Goal: Transaction & Acquisition: Download file/media

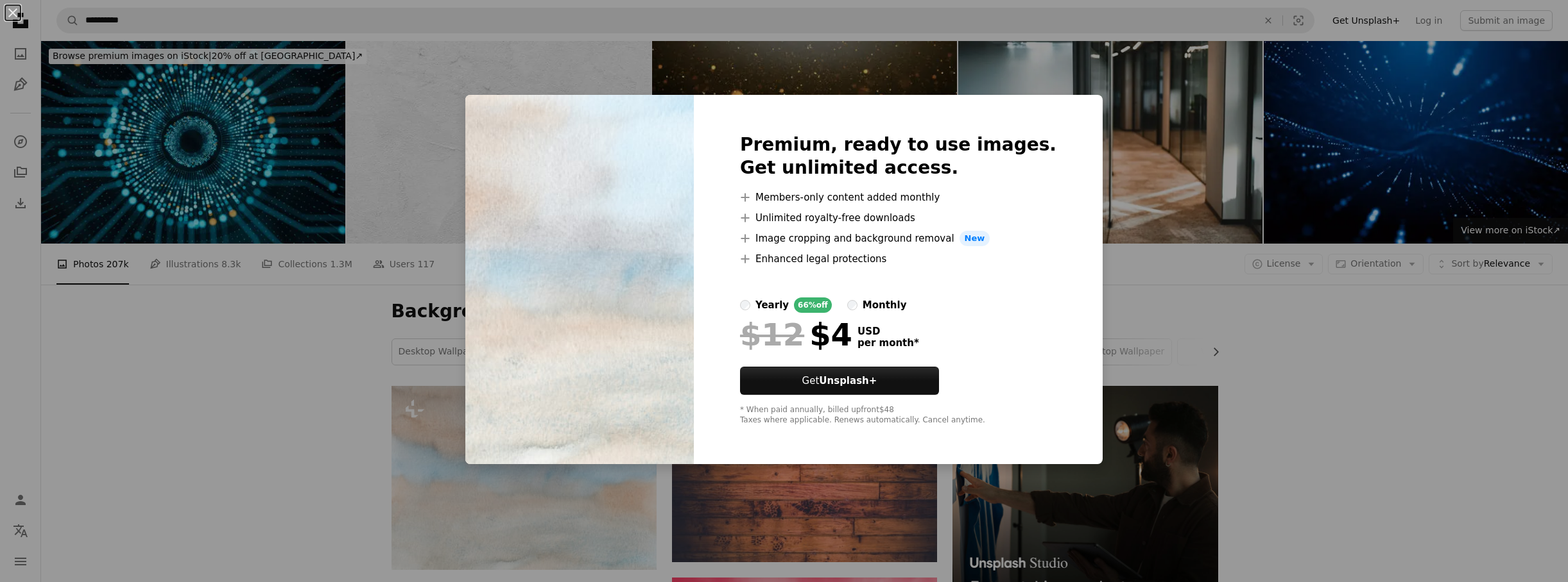
scroll to position [192, 0]
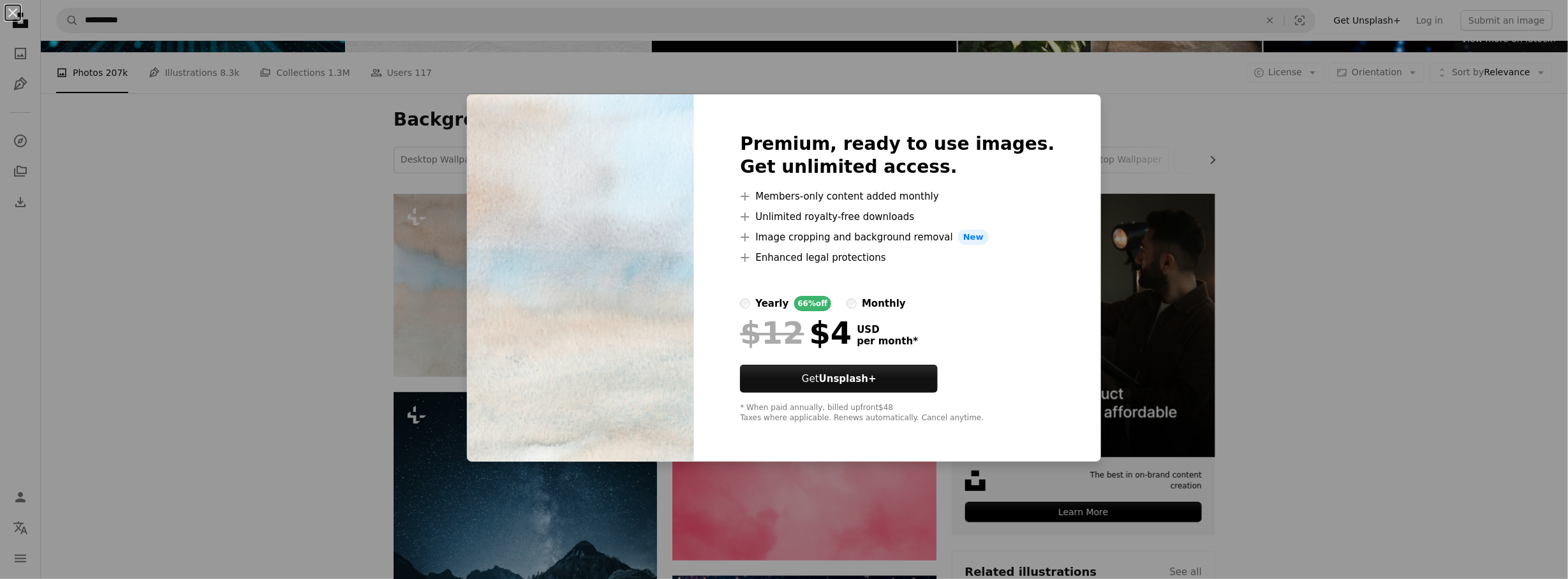
click at [1376, 228] on div "An X shape Premium, ready to use images. Get unlimited access. A plus sign Memb…" at bounding box center [784, 289] width 1568 height 579
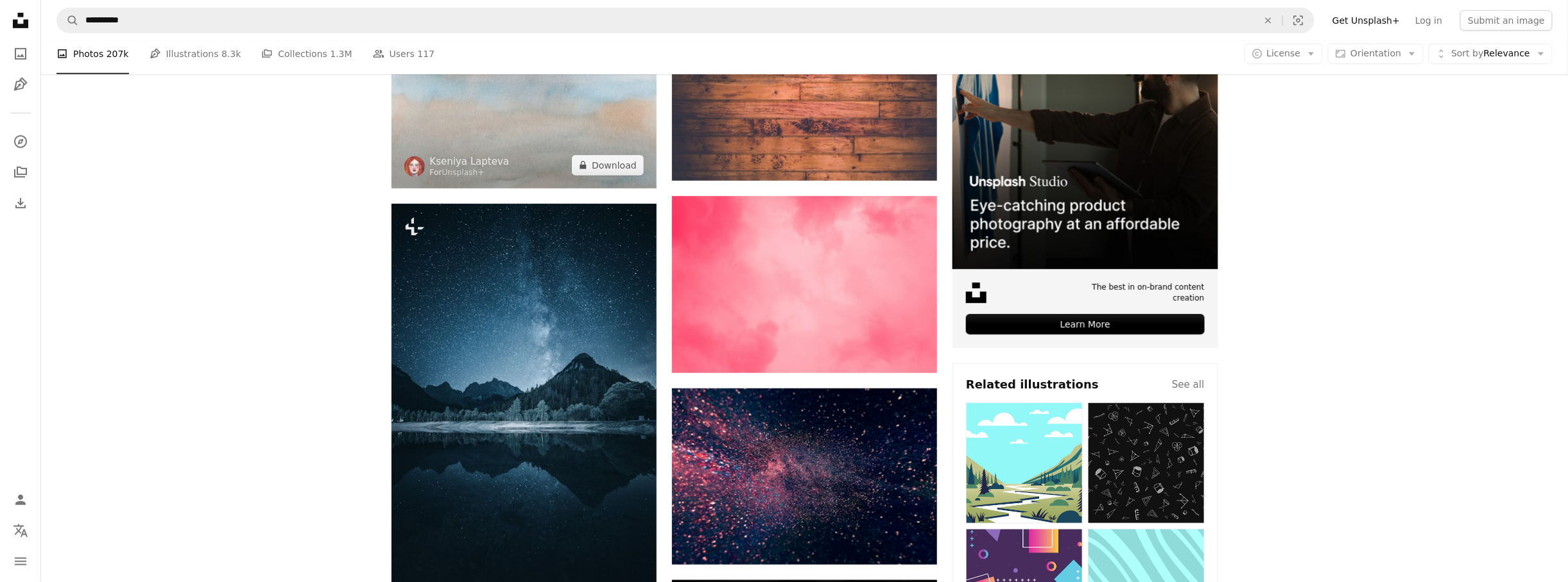
scroll to position [385, 0]
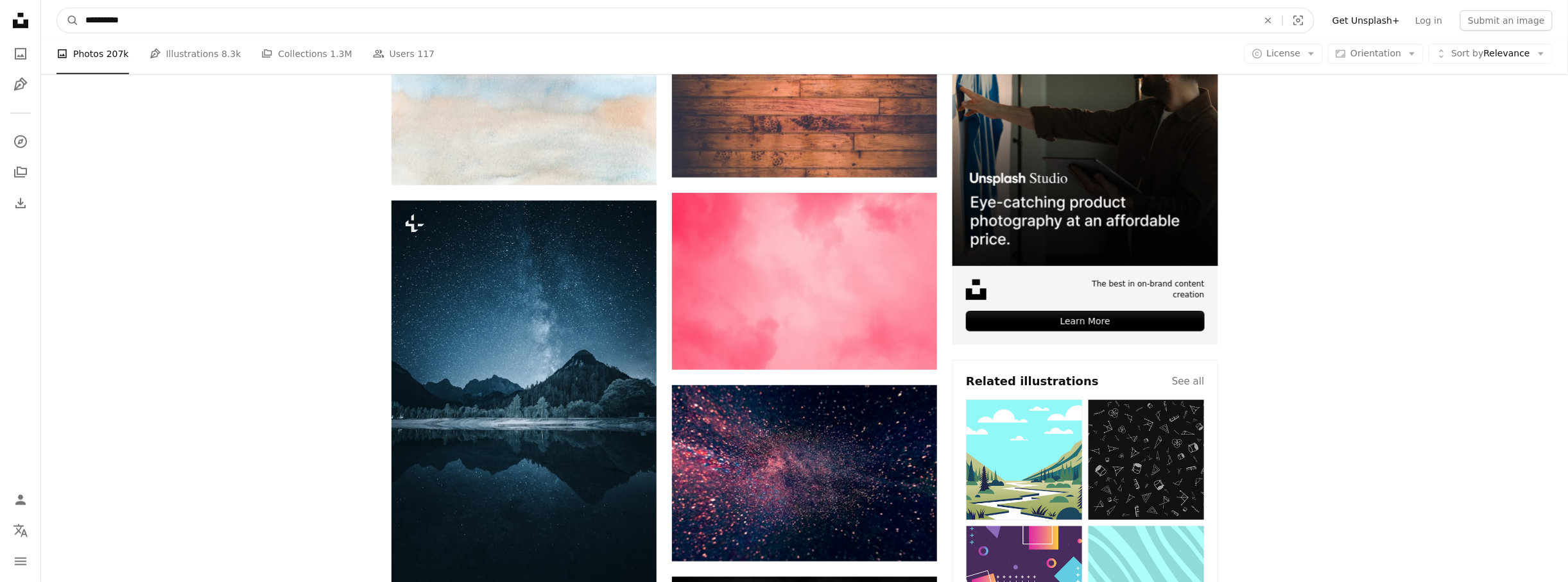
click at [419, 31] on input "**********" at bounding box center [666, 20] width 1175 height 24
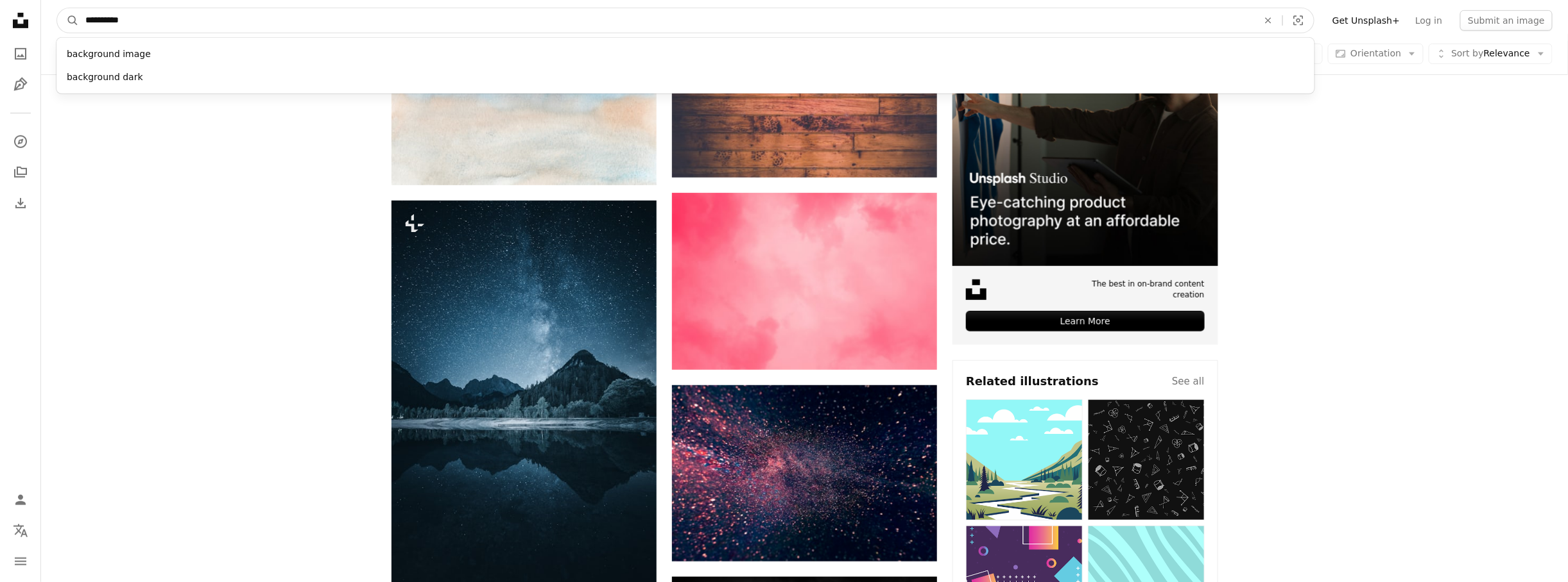
scroll to position [0, 0]
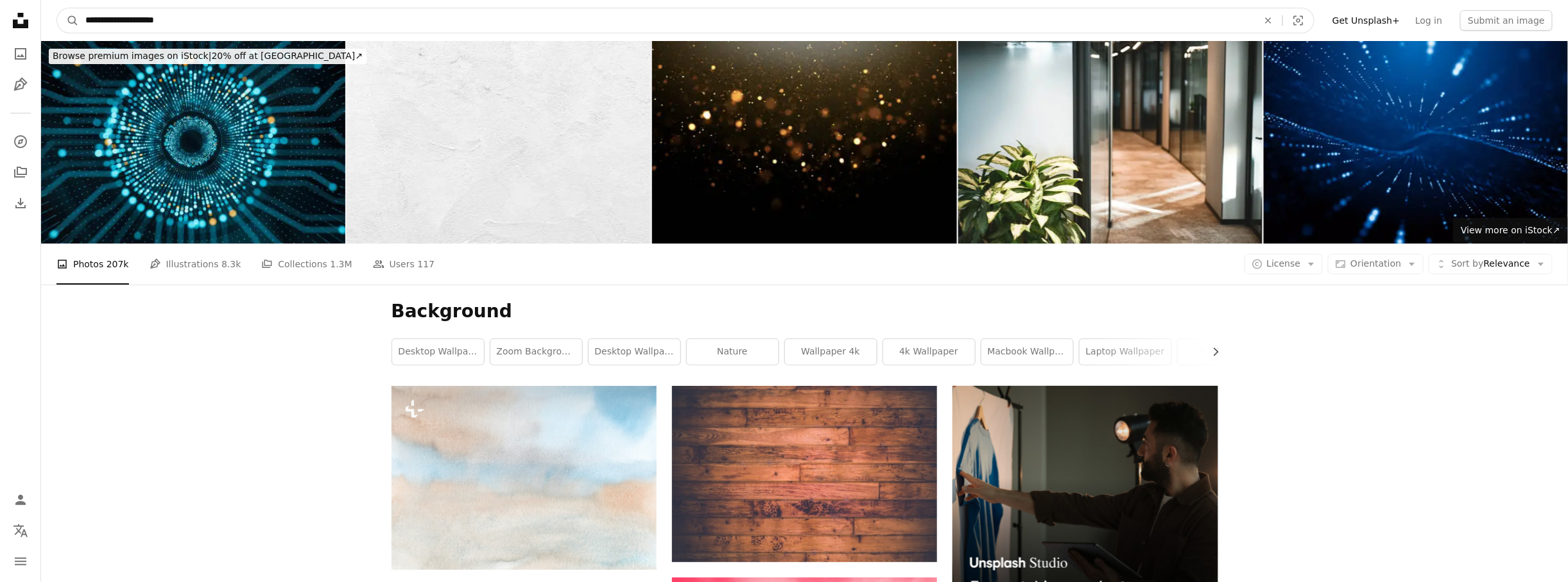
type input "**********"
click button "A magnifying glass" at bounding box center [68, 20] width 22 height 24
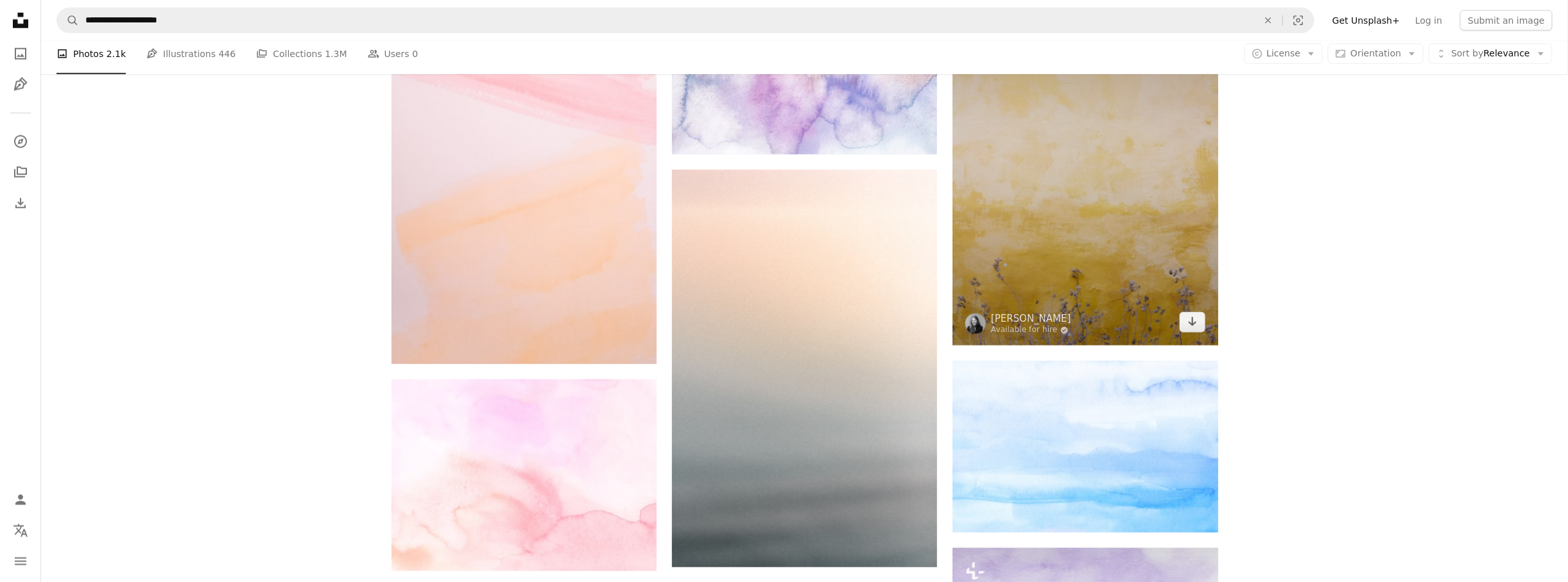
scroll to position [834, 0]
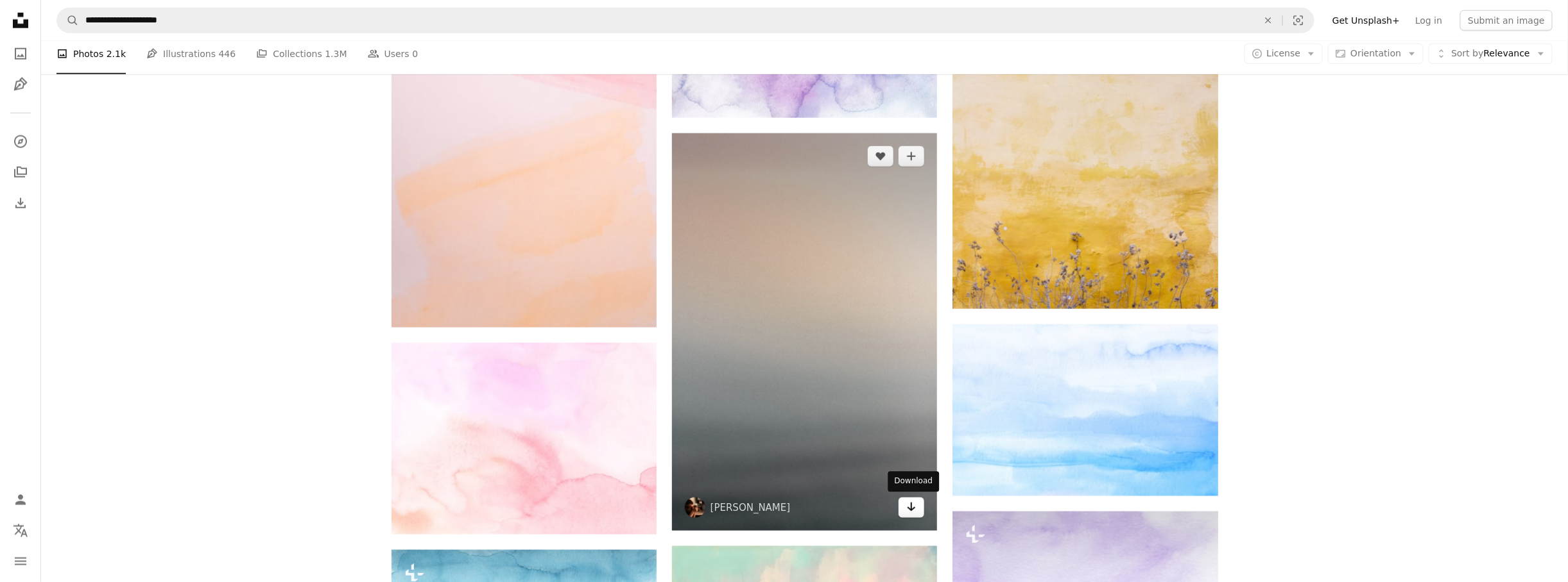
click at [914, 507] on icon "Download" at bounding box center [911, 506] width 8 height 9
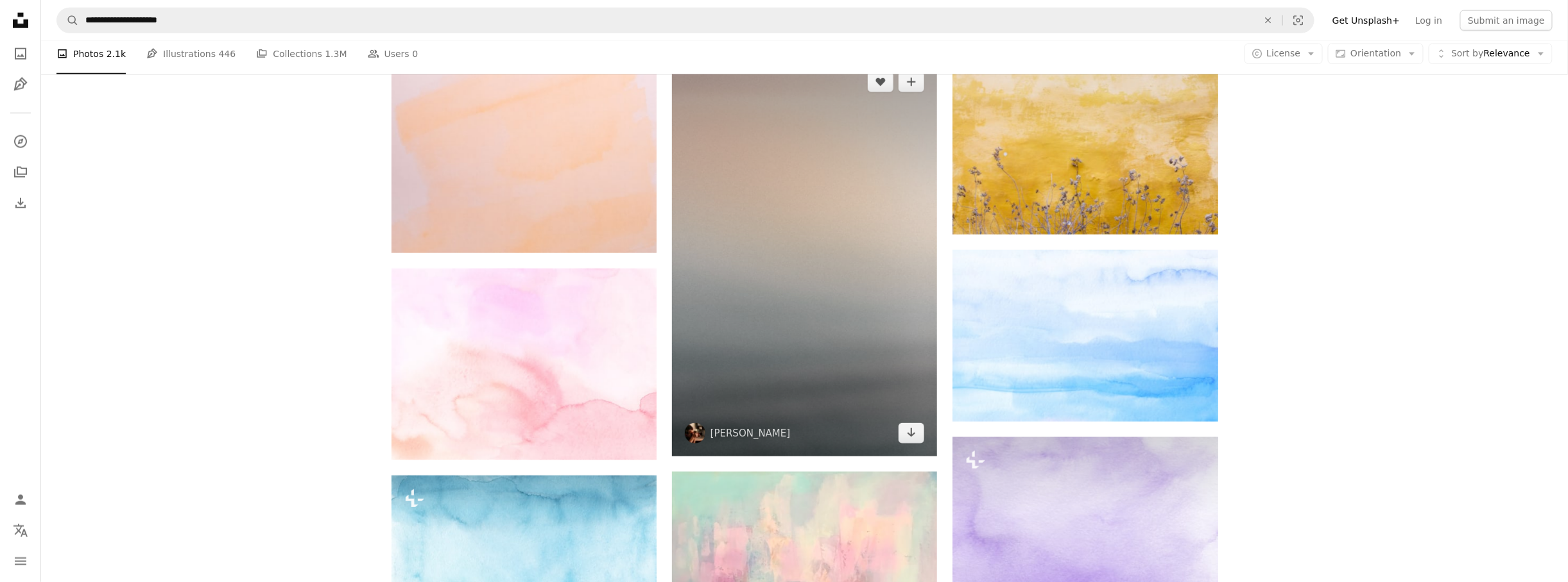
scroll to position [897, 0]
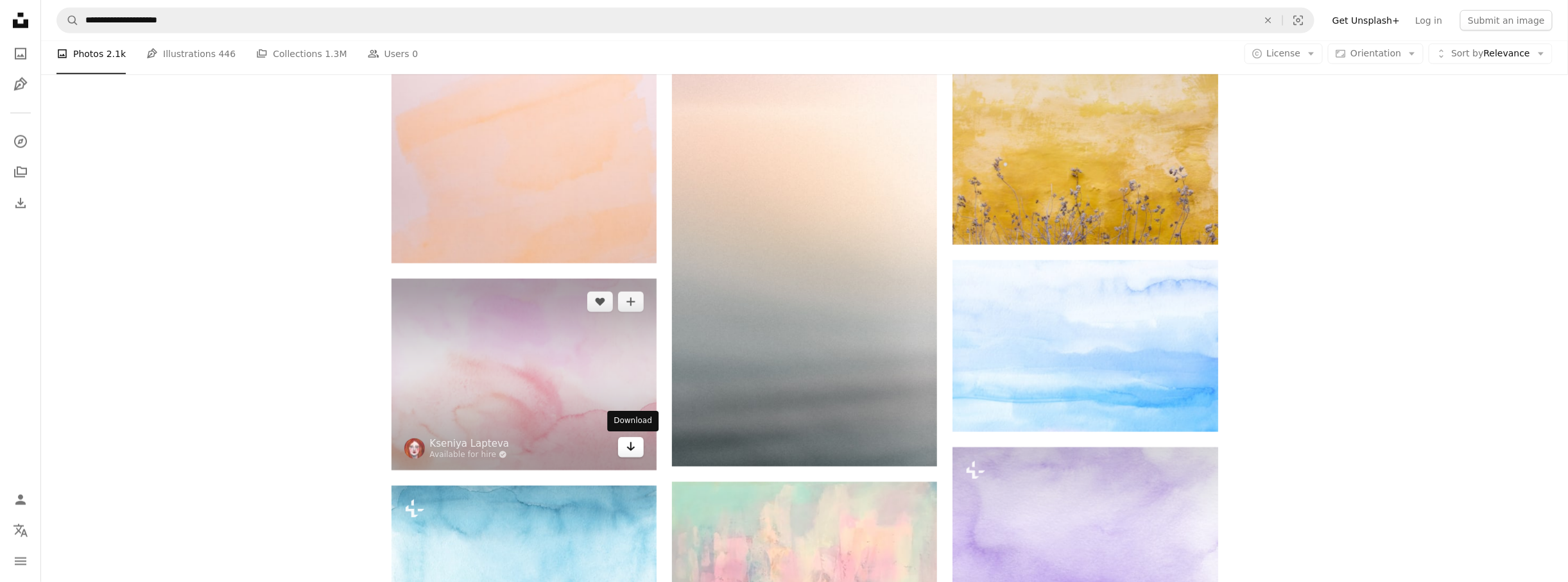
click at [629, 449] on icon "Download" at bounding box center [631, 447] width 8 height 9
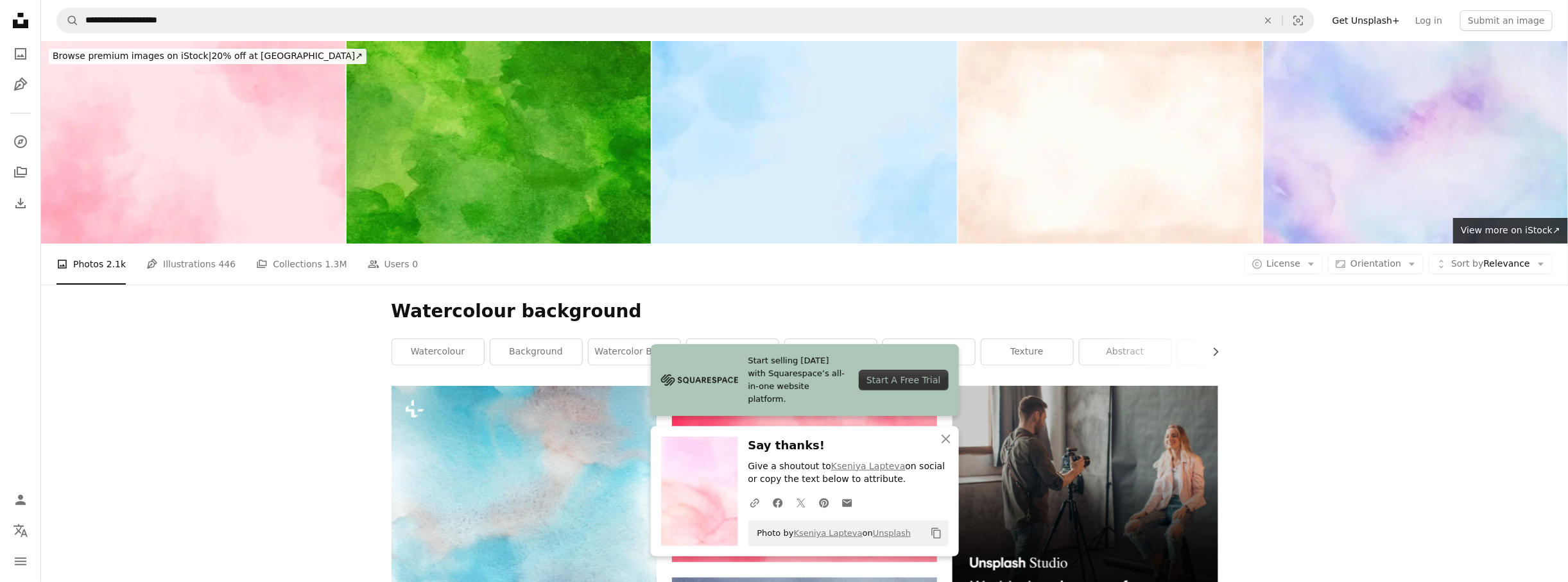
scroll to position [0, 0]
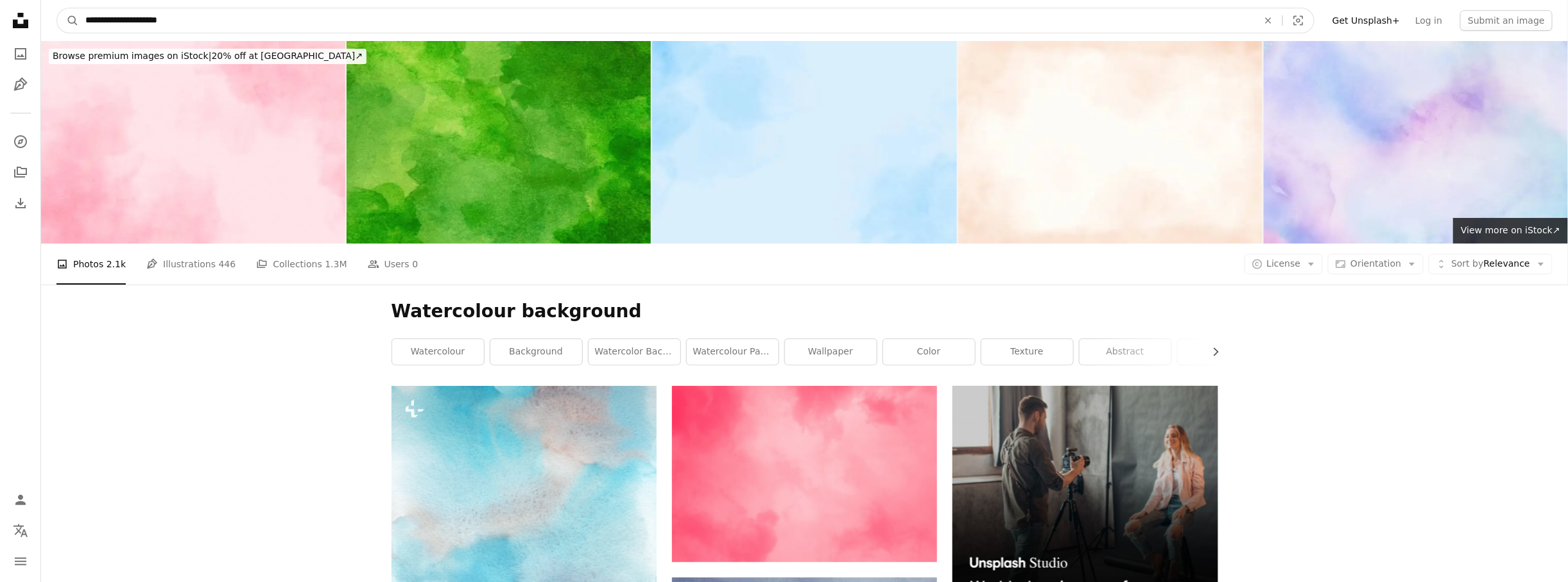
click at [277, 14] on input "**********" at bounding box center [666, 20] width 1175 height 24
drag, startPoint x: 125, startPoint y: -8, endPoint x: 0, endPoint y: -37, distance: 128.3
type input "**********"
click button "A magnifying glass" at bounding box center [68, 20] width 22 height 24
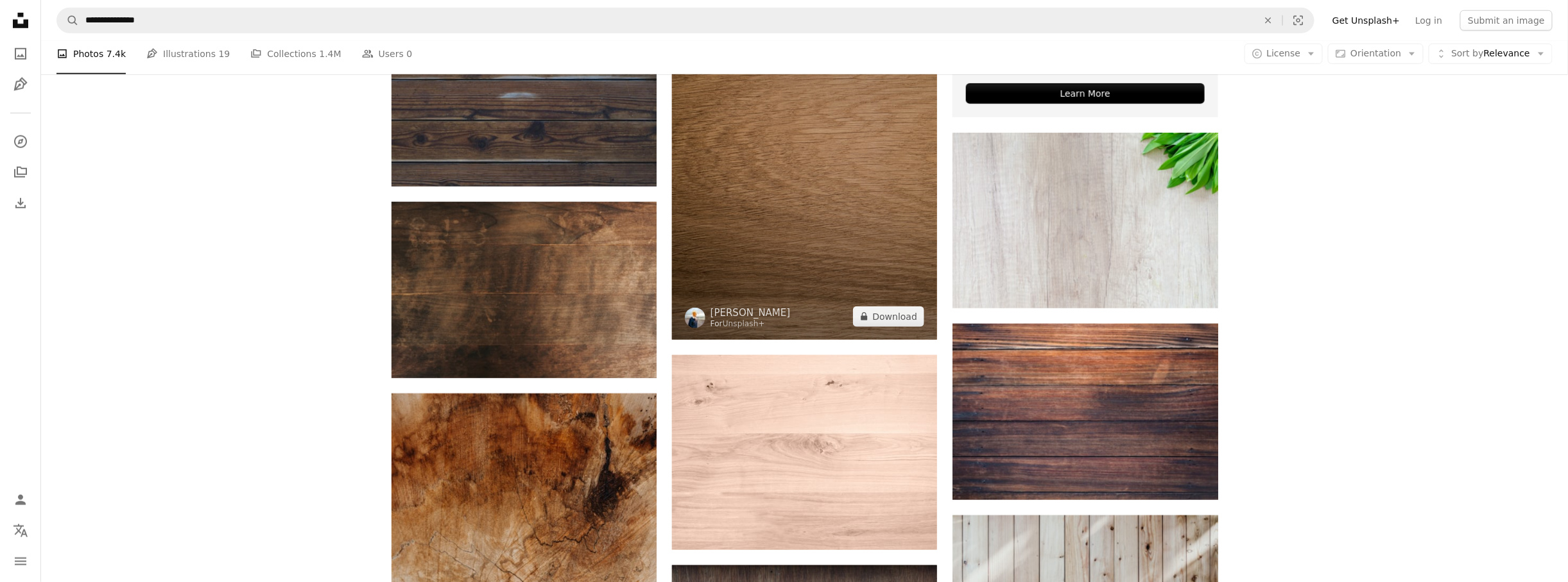
scroll to position [642, 0]
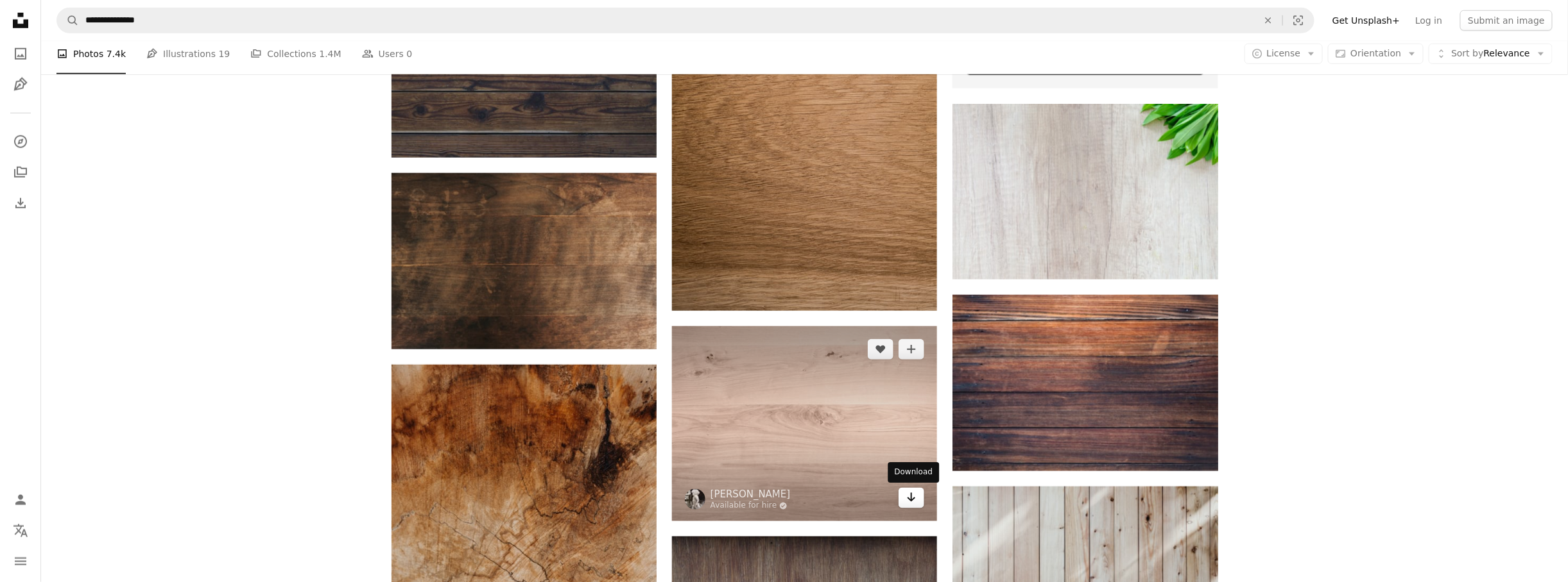
click at [908, 500] on icon "Arrow pointing down" at bounding box center [911, 496] width 10 height 15
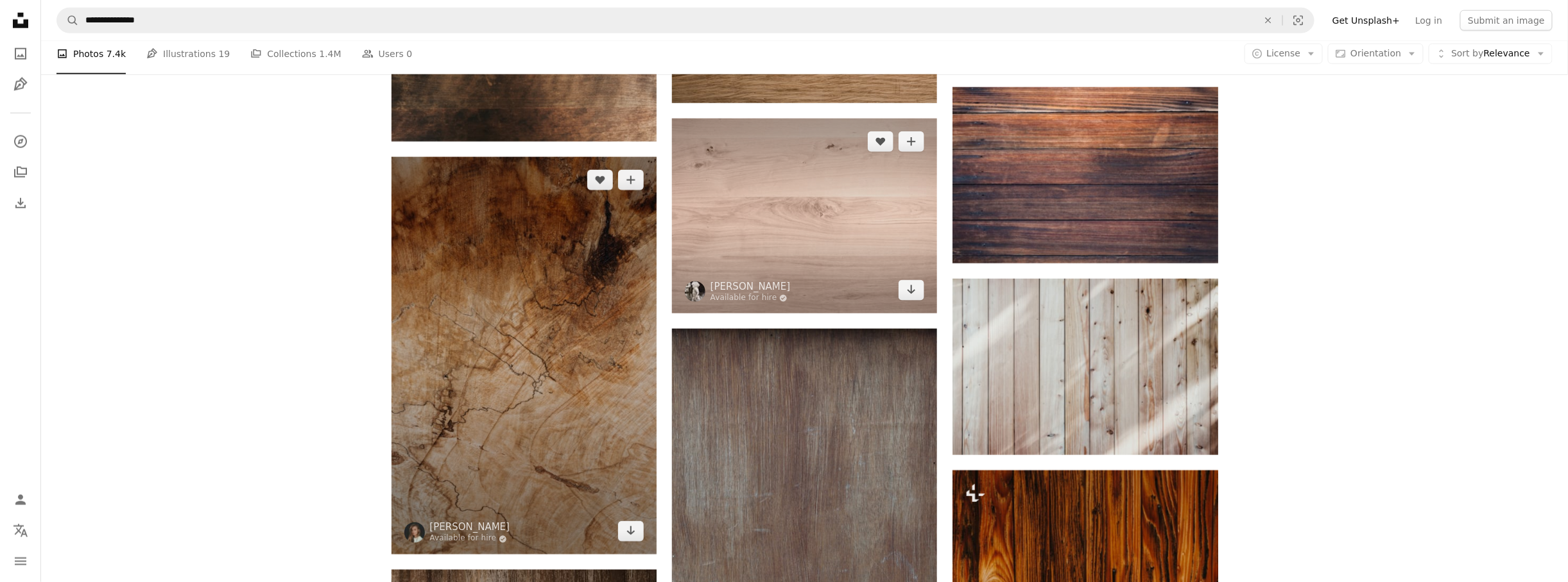
scroll to position [834, 0]
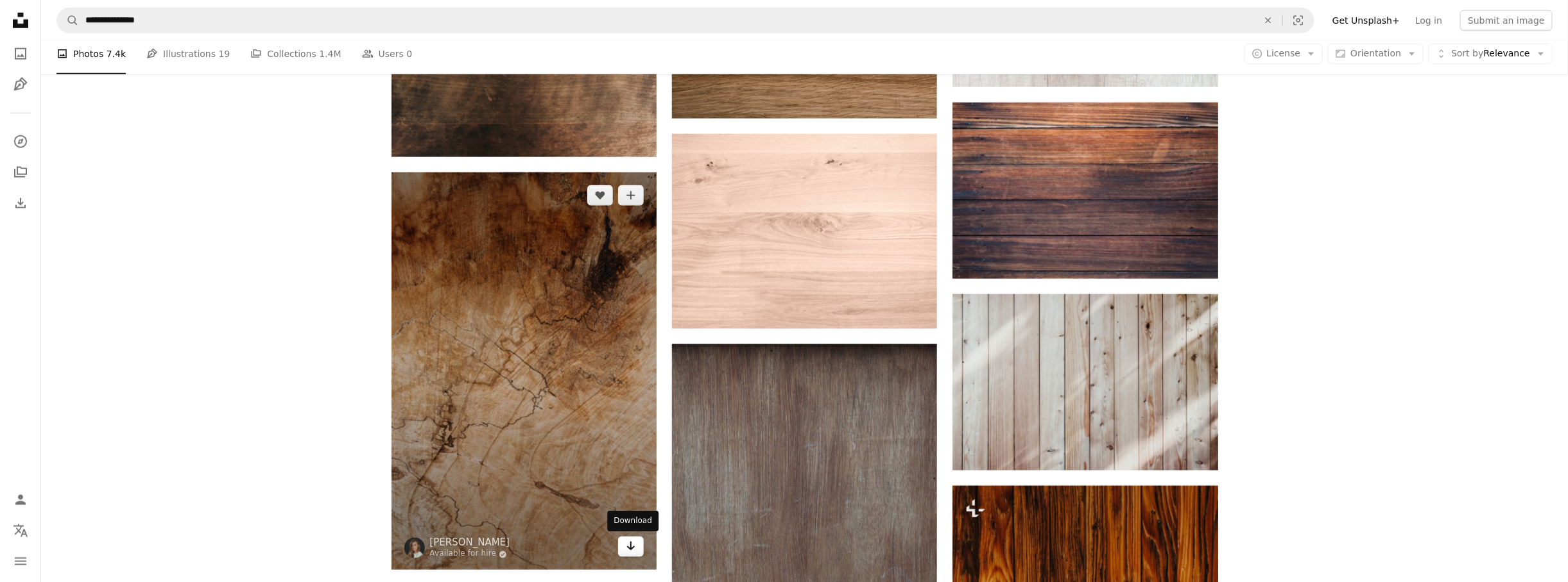
click at [633, 550] on icon "Arrow pointing down" at bounding box center [630, 545] width 10 height 15
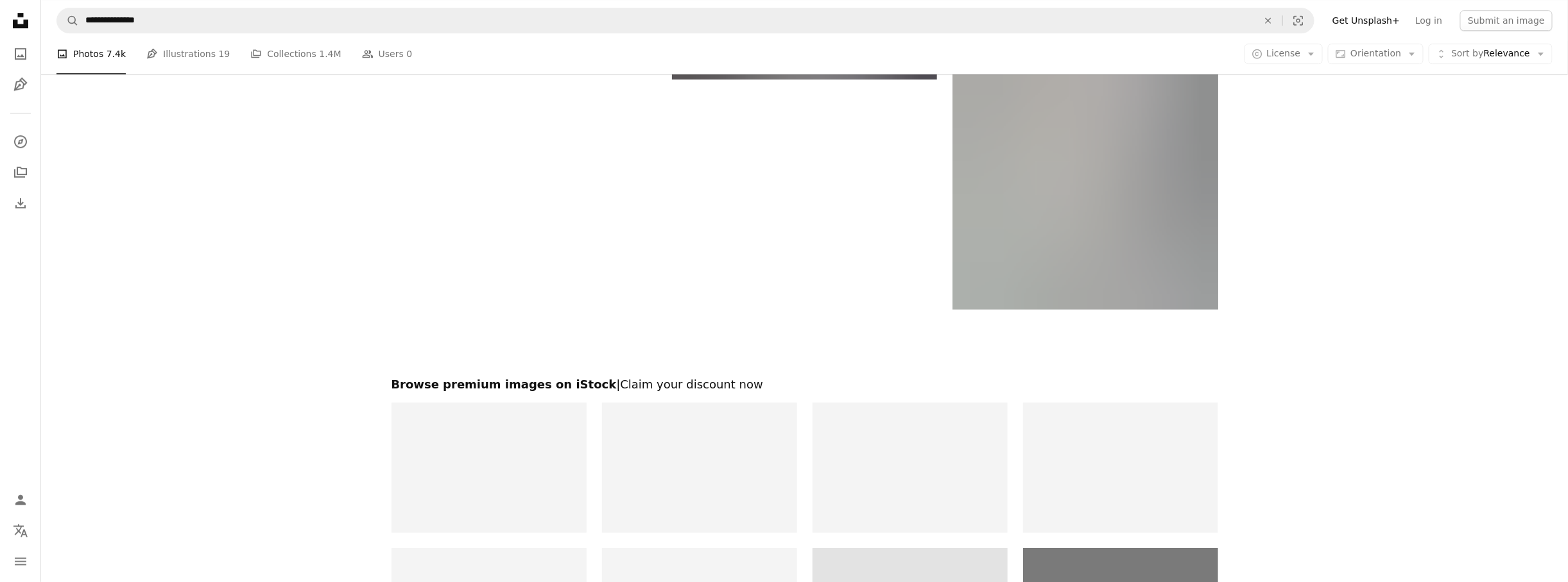
scroll to position [2565, 0]
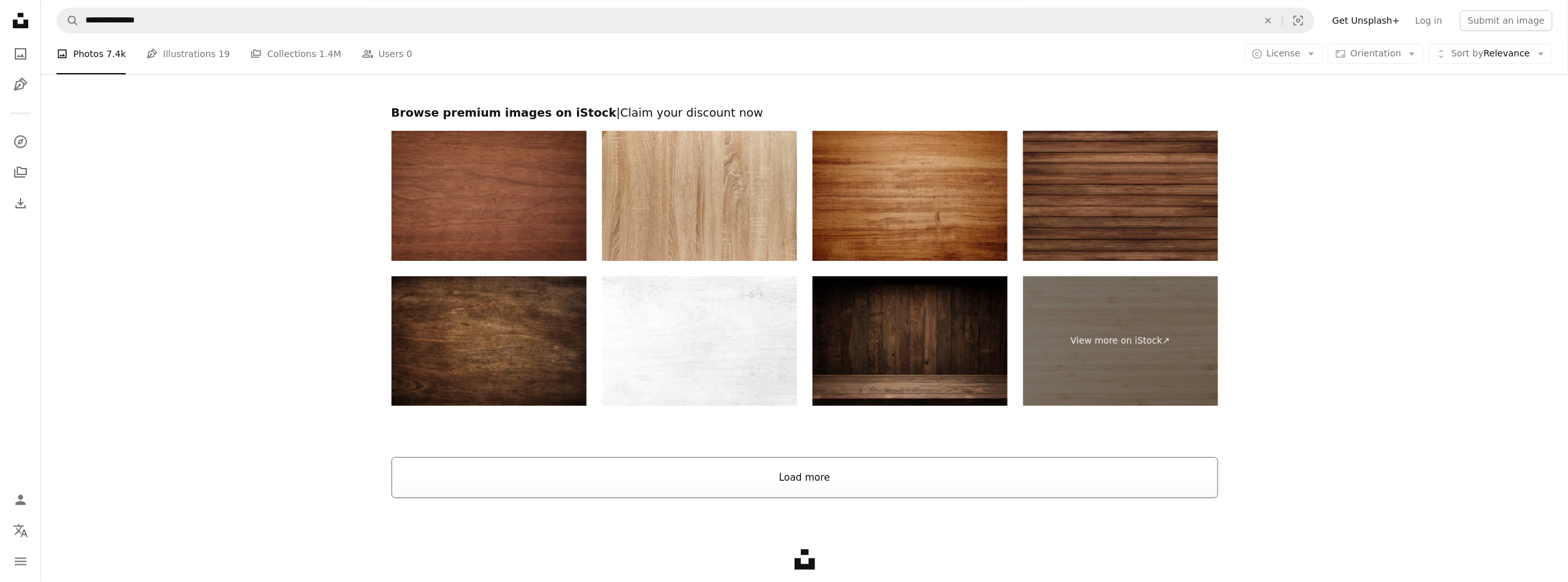
click at [911, 487] on button "Load more" at bounding box center [804, 478] width 826 height 41
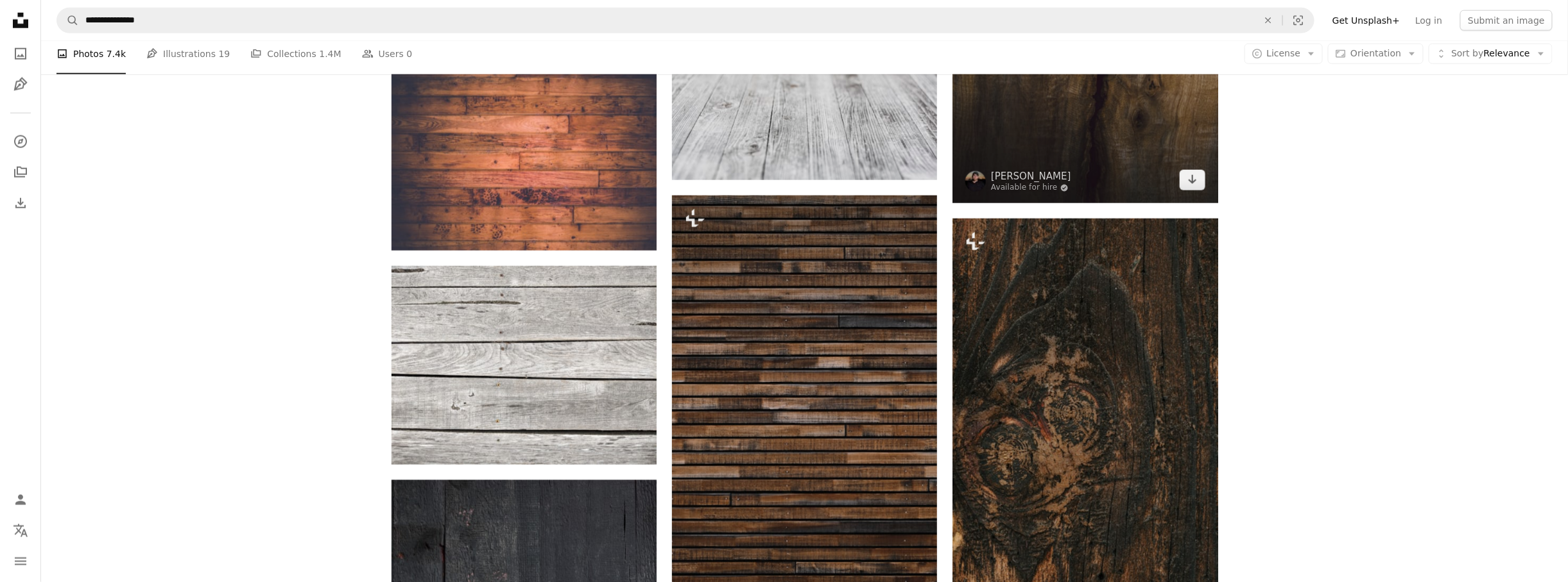
scroll to position [3719, 0]
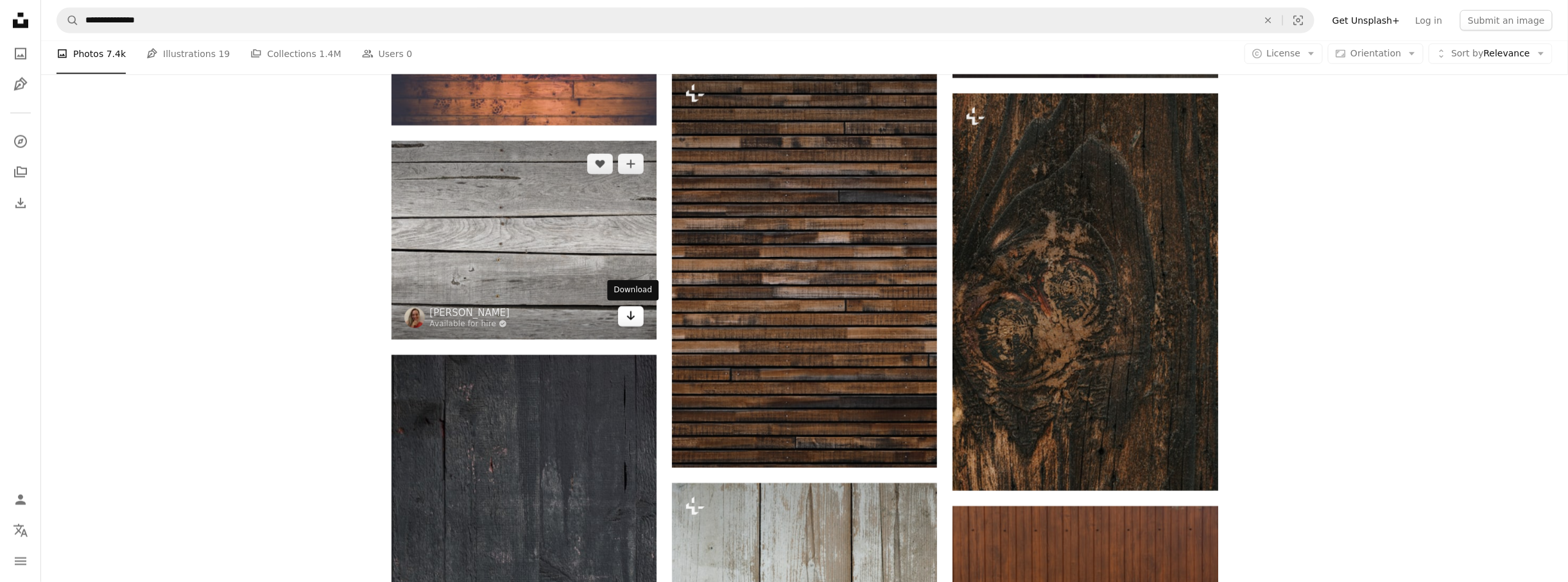
click at [630, 316] on icon "Download" at bounding box center [631, 315] width 8 height 9
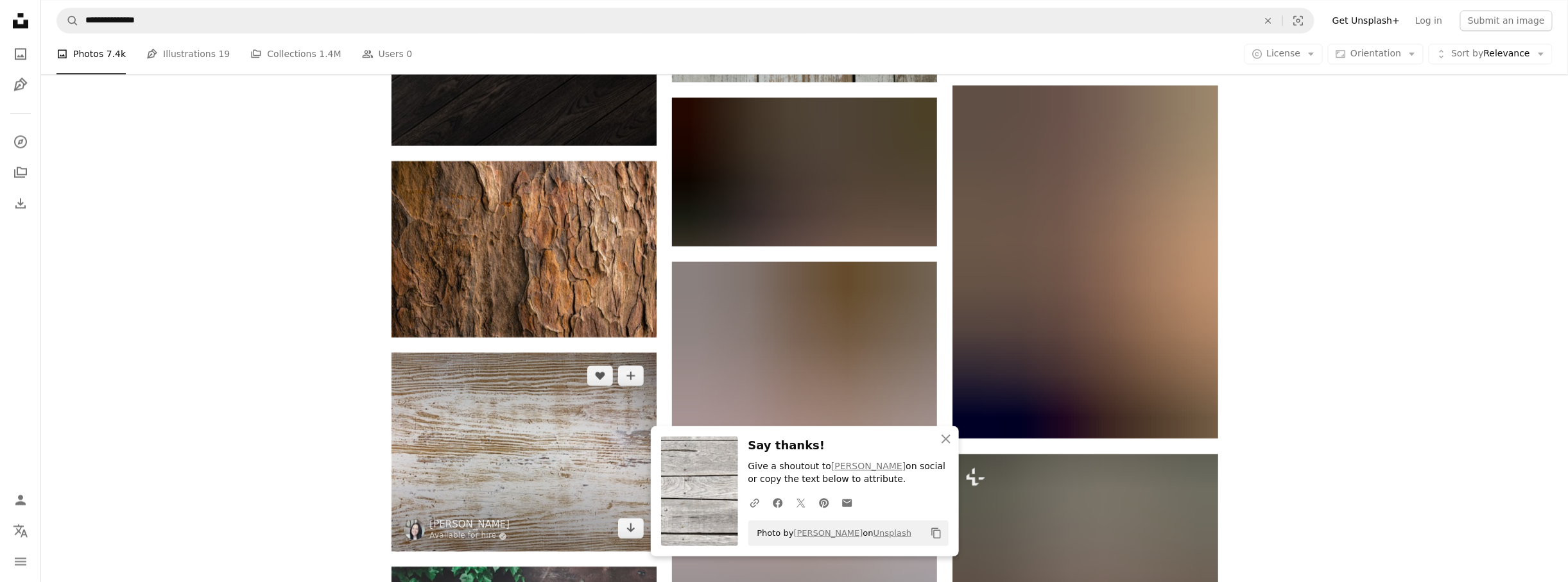
scroll to position [4617, 0]
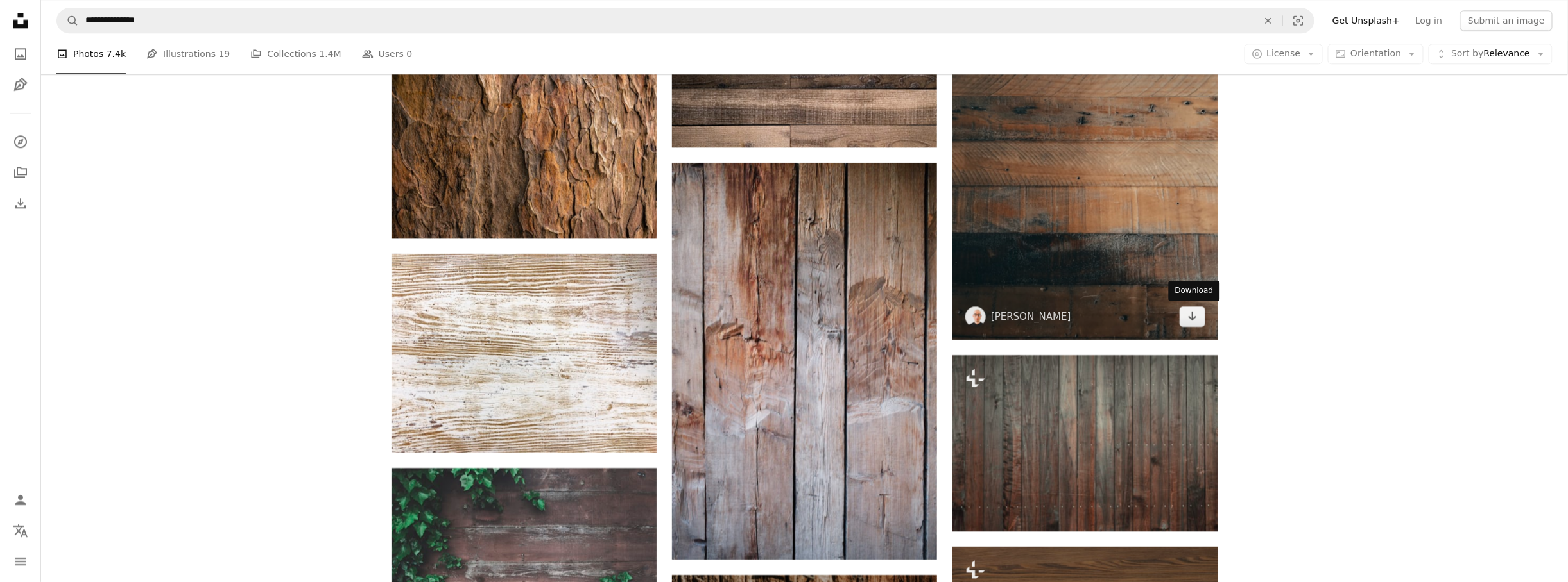
drag, startPoint x: 1198, startPoint y: 314, endPoint x: 1175, endPoint y: 314, distance: 23.0
click at [1198, 314] on link "Arrow pointing down" at bounding box center [1193, 316] width 26 height 21
